Goal: Information Seeking & Learning: Learn about a topic

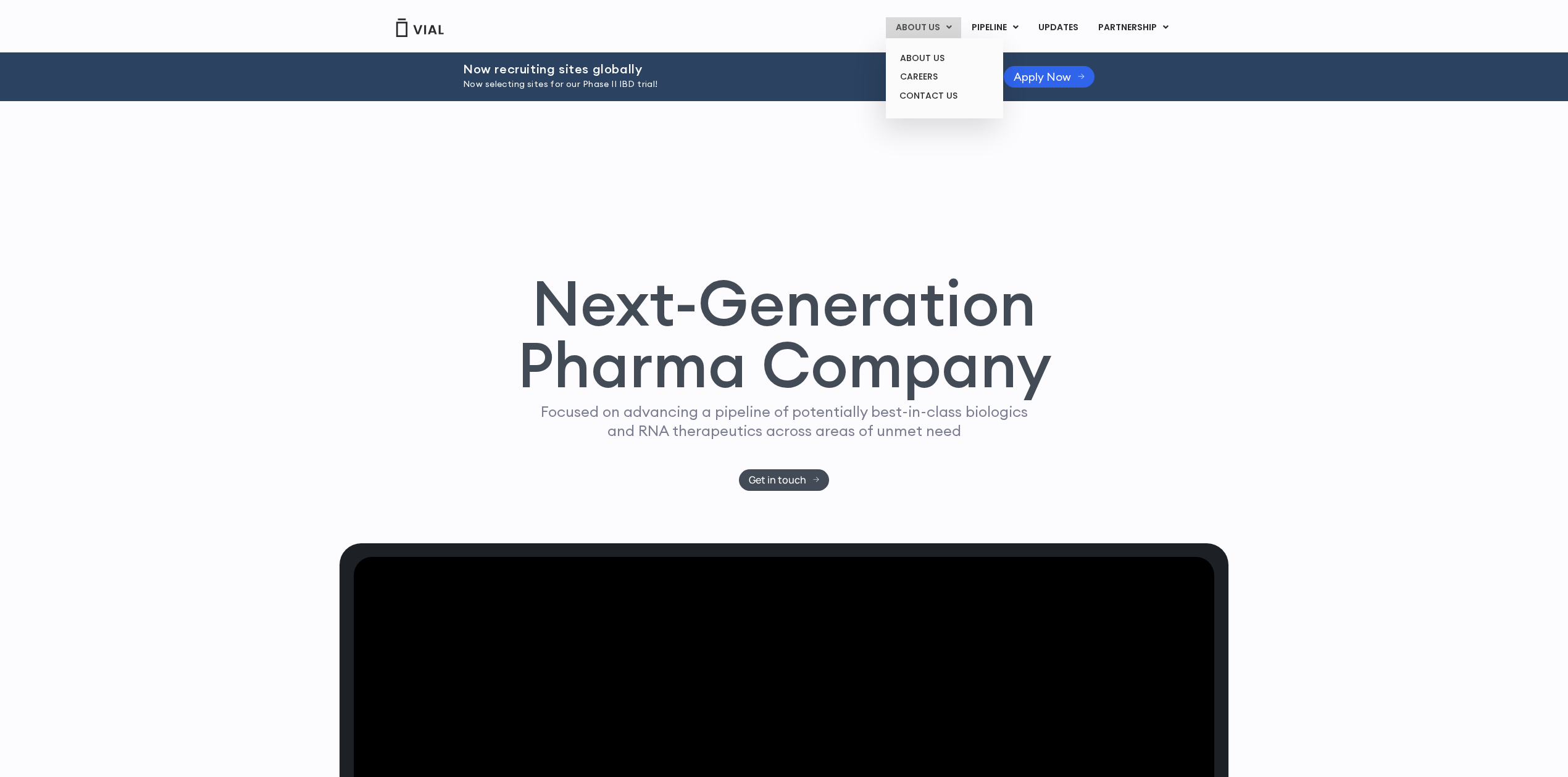
click at [926, 21] on link "ABOUT US" at bounding box center [924, 27] width 75 height 21
click at [927, 53] on link "ABOUT US" at bounding box center [943, 58] width 108 height 19
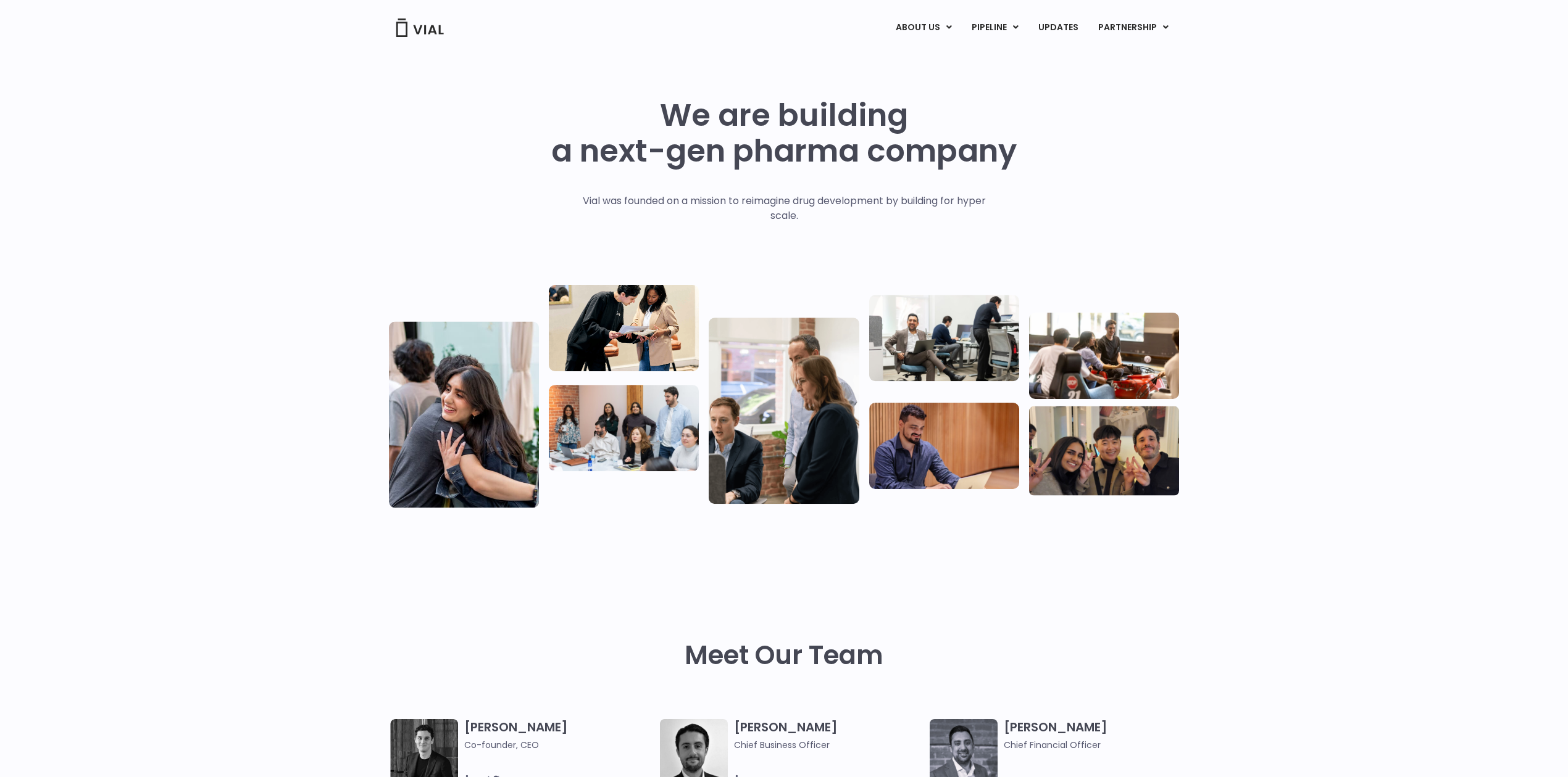
click at [1199, 90] on div "We are building a next-gen pharma company Vial was founded on a mission to reim…" at bounding box center [784, 299] width 1568 height 493
click at [994, 34] on link "PIPELINE" at bounding box center [994, 27] width 66 height 21
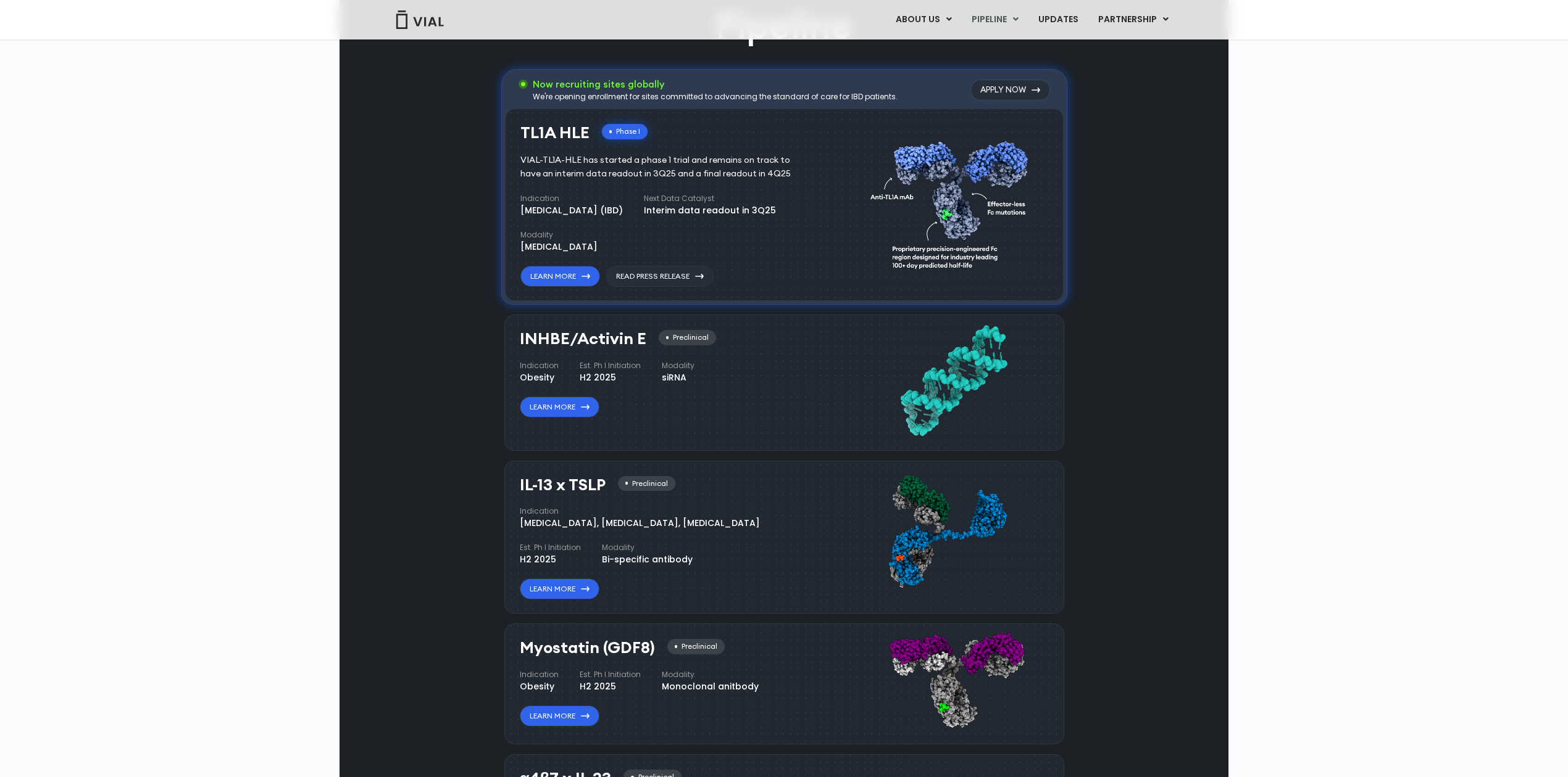
click at [555, 287] on div "TL1A HLE Phase I VIAL-TL1A-HLE has started a phase 1 trial and remains on track…" at bounding box center [784, 205] width 559 height 193
click at [557, 273] on link "Learn More" at bounding box center [560, 276] width 80 height 21
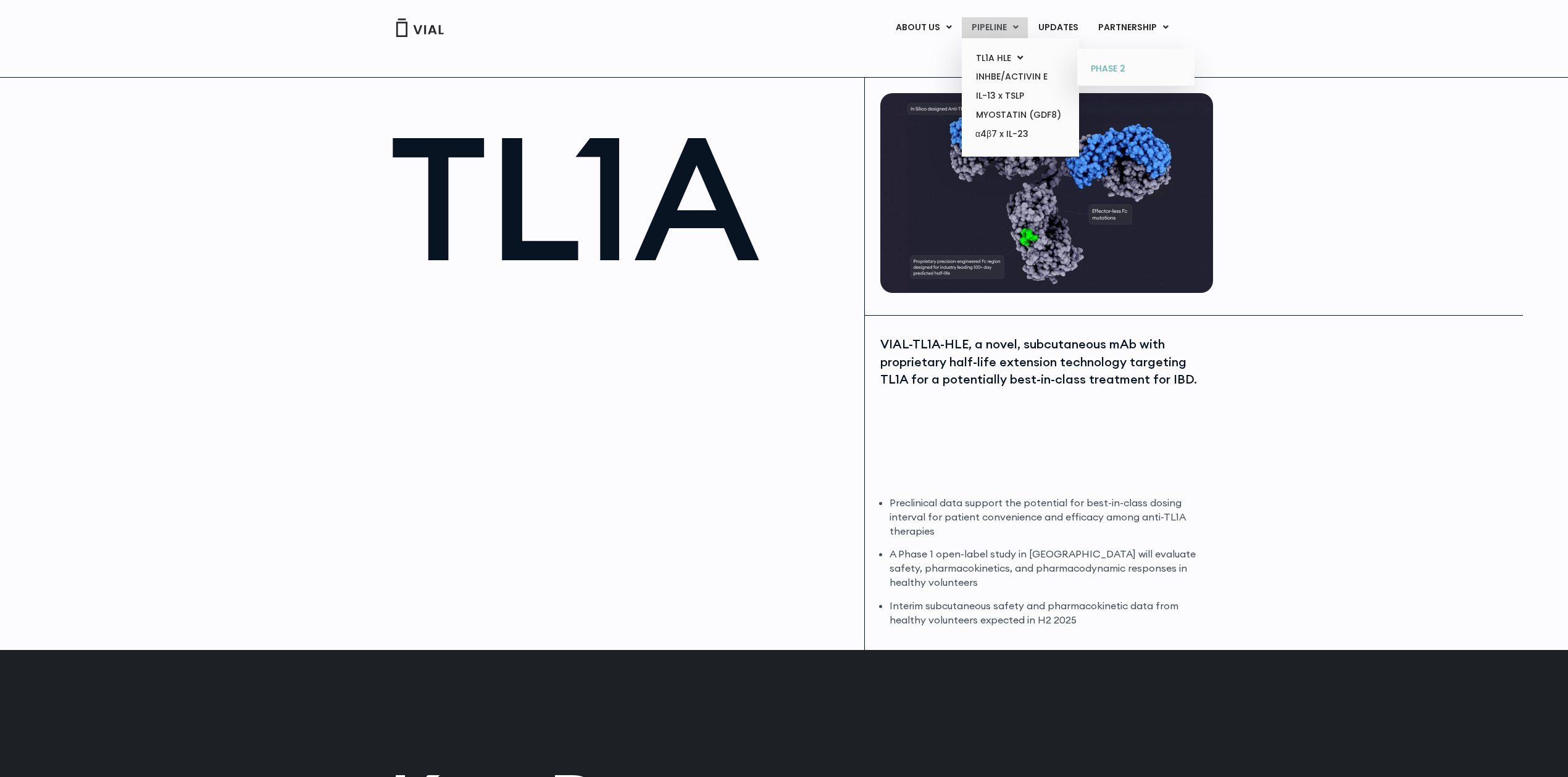
click at [1115, 62] on link "PHASE 2" at bounding box center [1135, 68] width 108 height 20
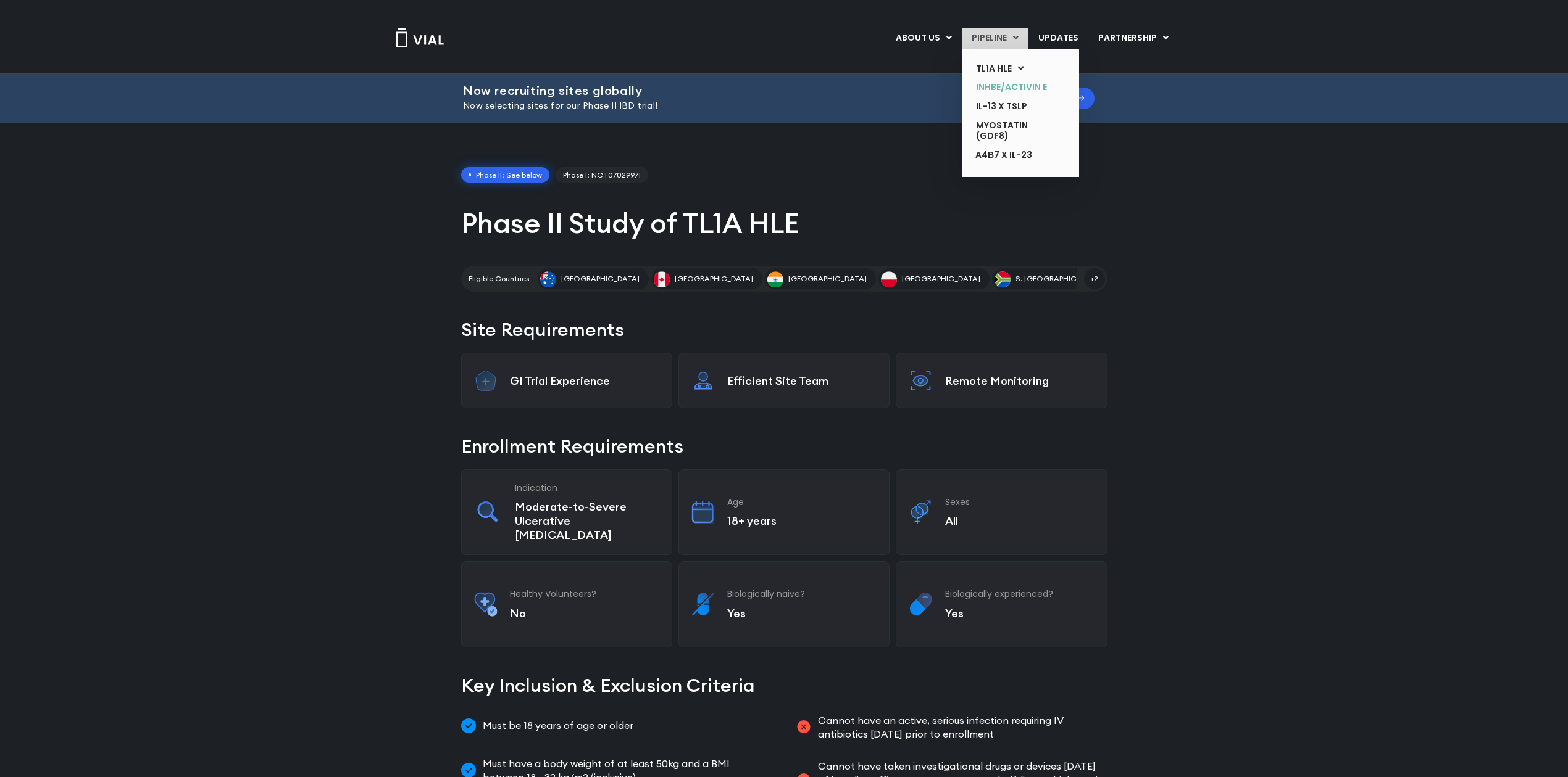
click at [999, 93] on link "INHBE/ACTIVIN E" at bounding box center [1011, 87] width 90 height 19
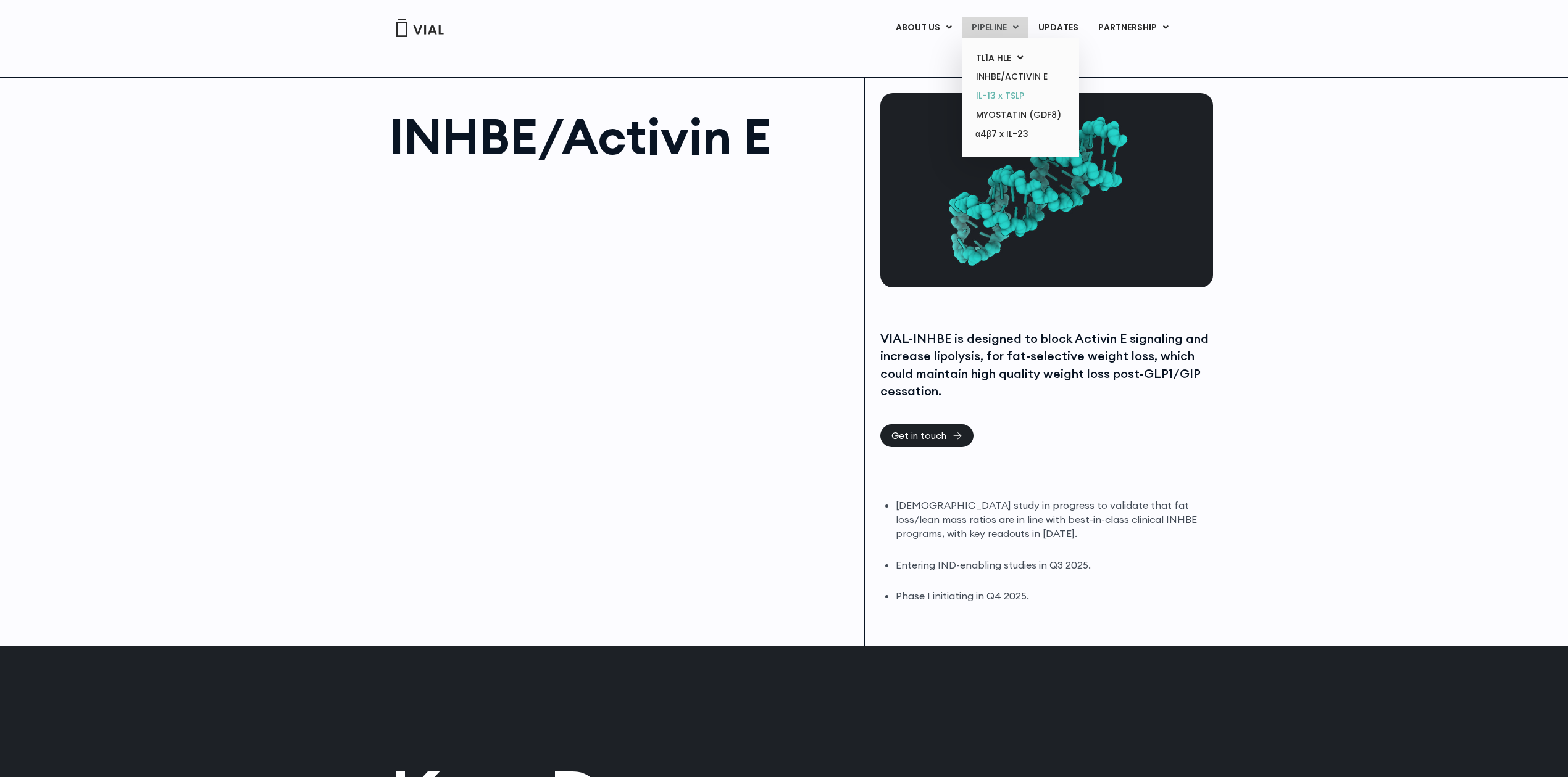
click at [1003, 94] on link "IL-13 x TSLP" at bounding box center [1019, 96] width 108 height 19
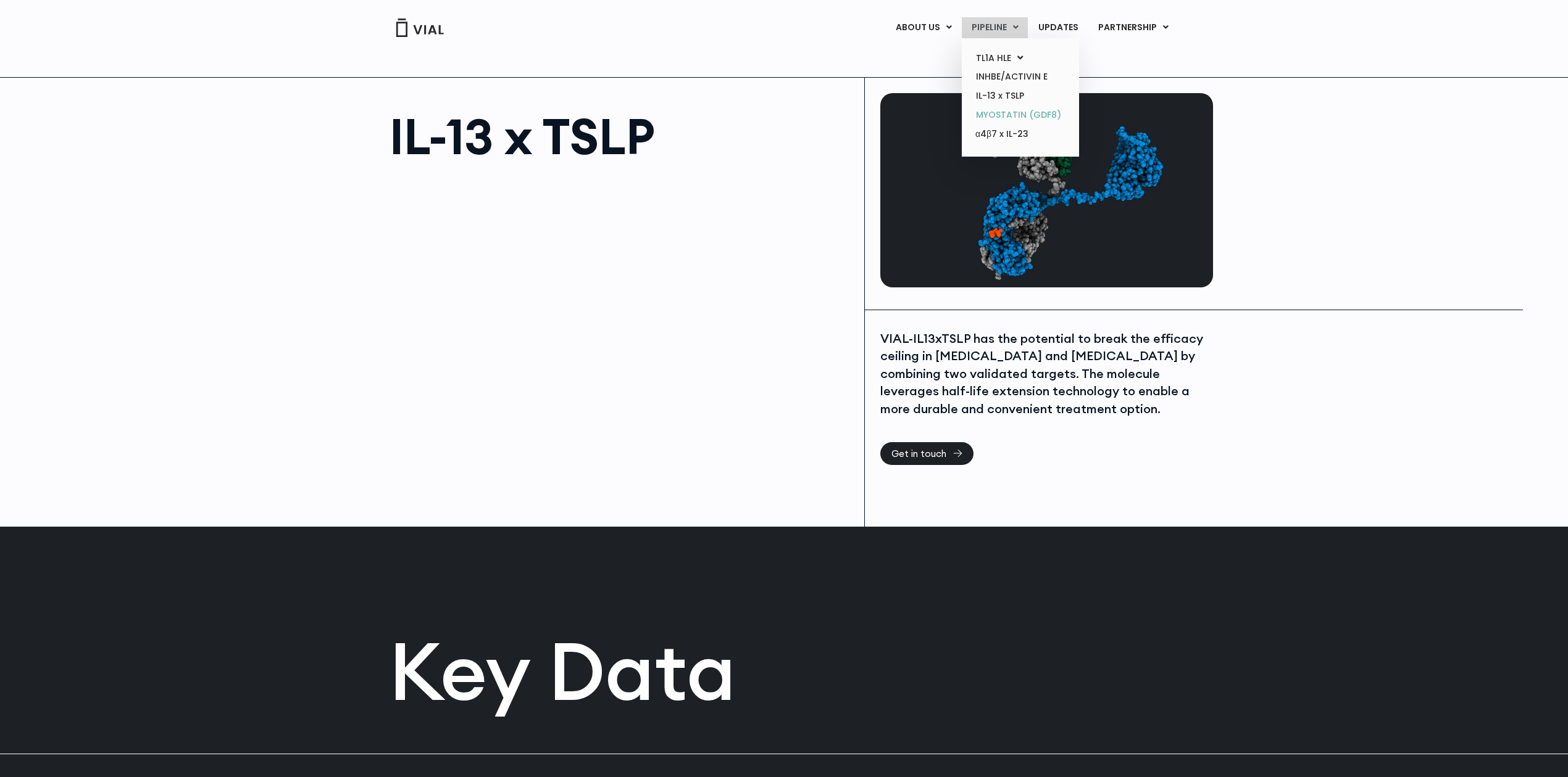
click at [1008, 112] on link "MYOSTATIN (GDF8)" at bounding box center [1019, 115] width 108 height 19
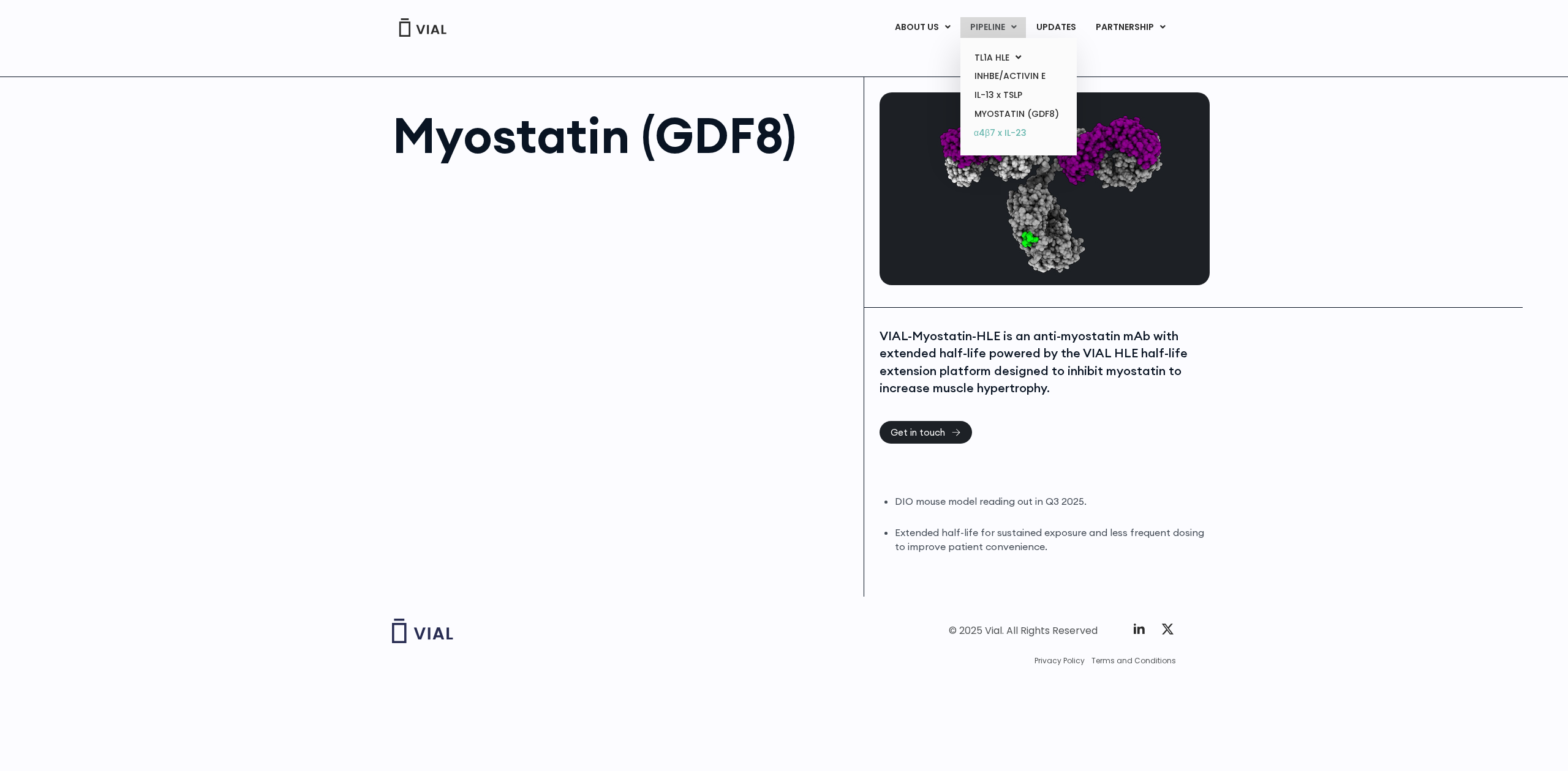
click at [998, 130] on link "α4β7 x IL-23" at bounding box center [1018, 133] width 107 height 20
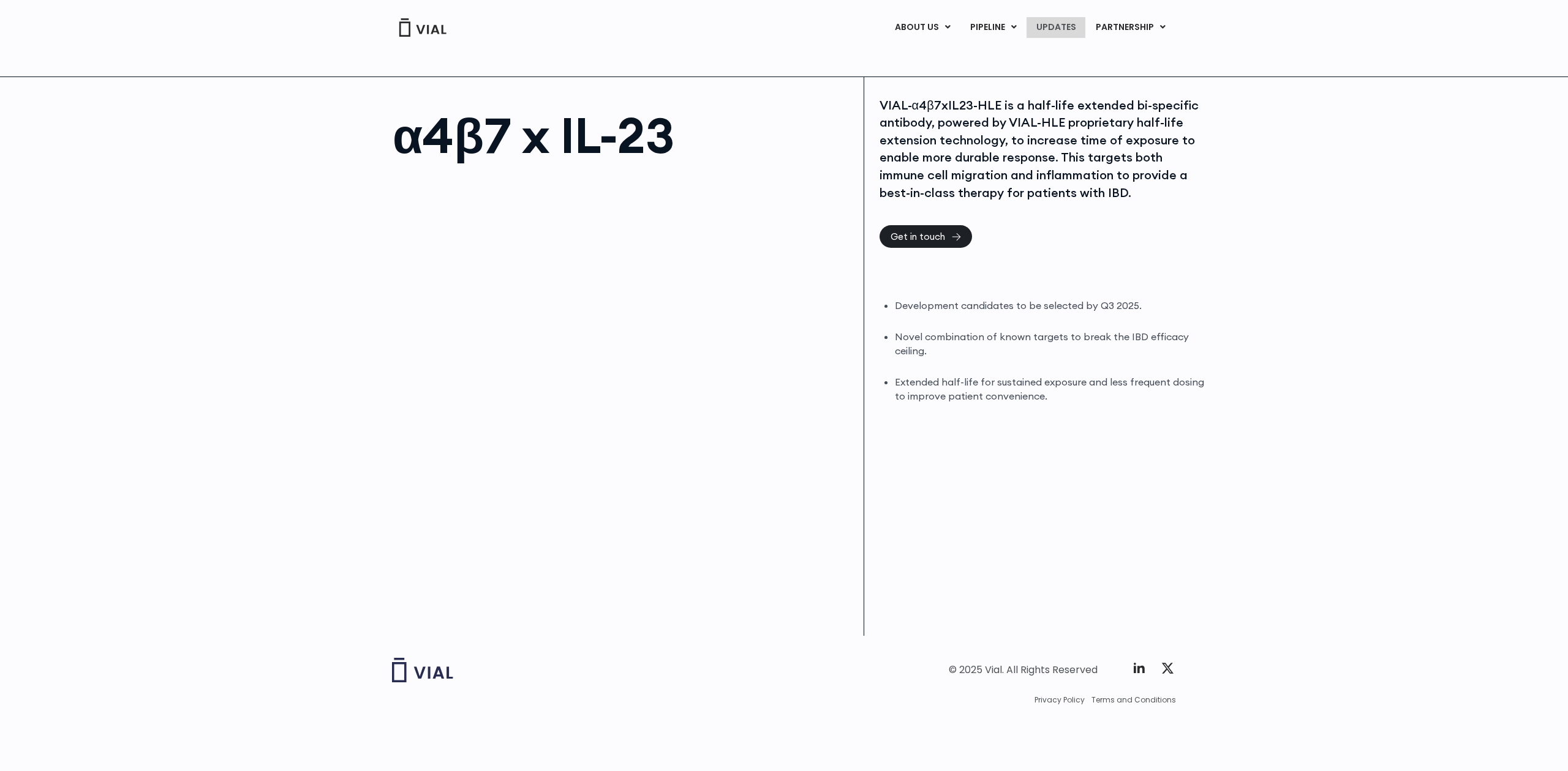
click at [1051, 26] on link "UPDATES" at bounding box center [1055, 27] width 59 height 20
